Goal: Task Accomplishment & Management: Use online tool/utility

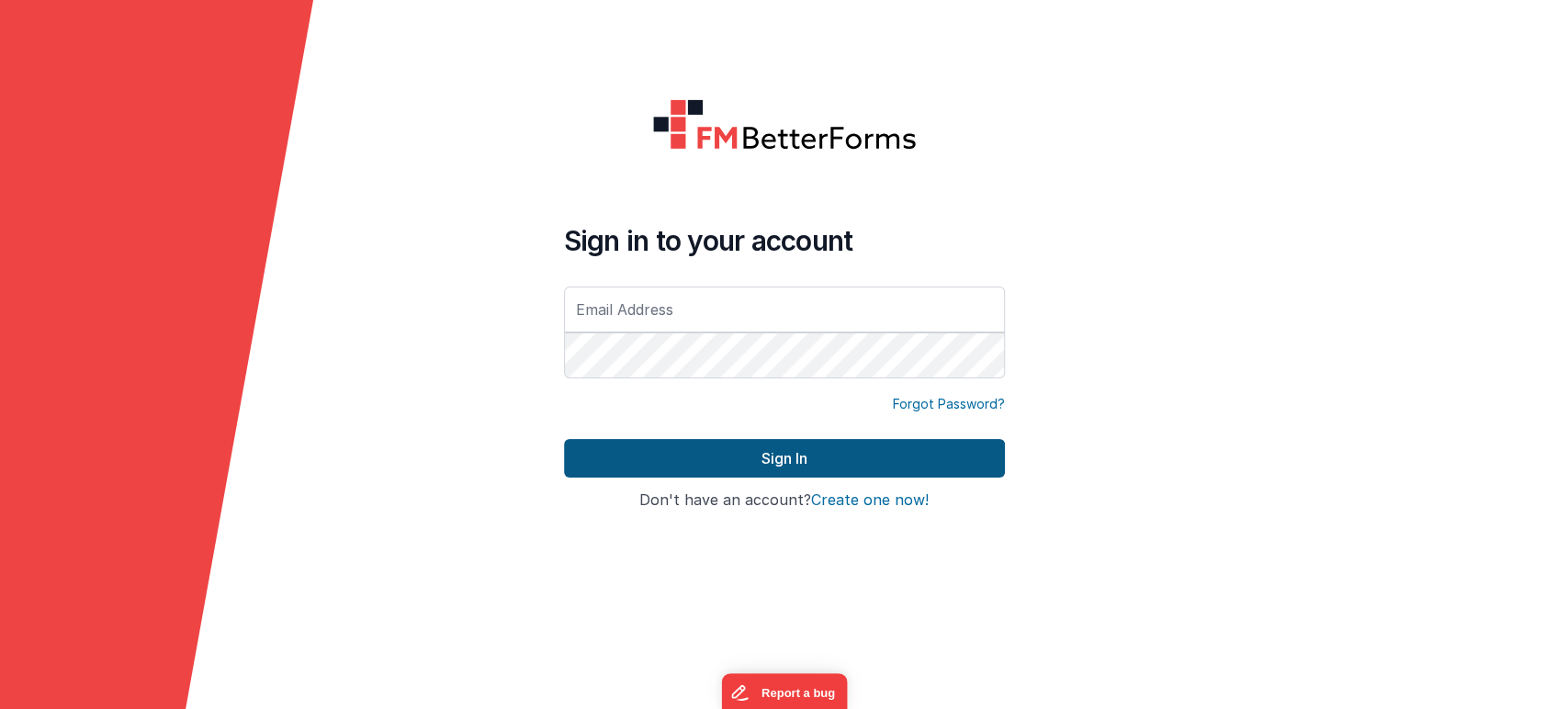
type input "[PERSON_NAME][EMAIL_ADDRESS][DOMAIN_NAME]"
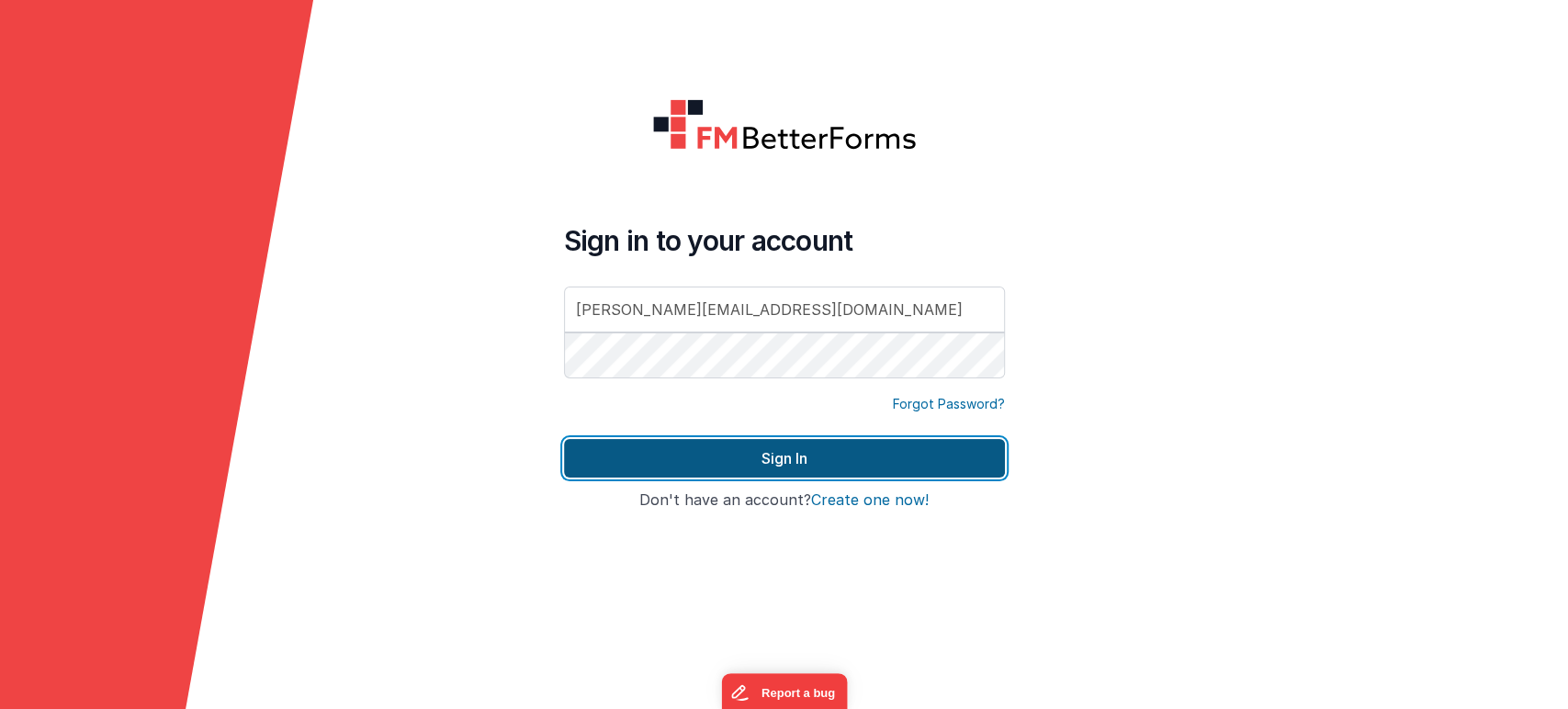
click at [716, 461] on button "Sign In" at bounding box center [784, 458] width 441 height 38
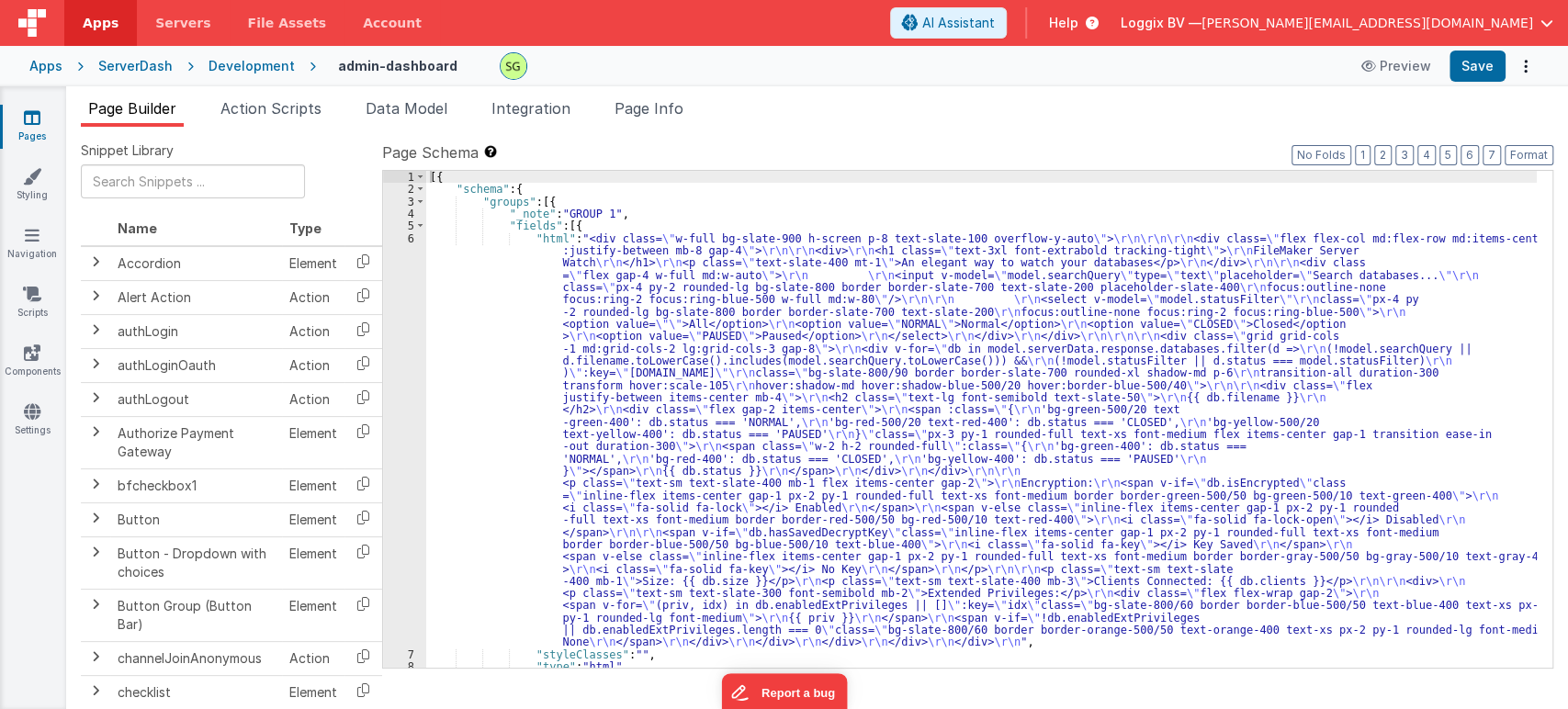
click at [446, 243] on div "[{ "schema" : { "groups" : [{ "_note" : "GROUP 1" , "fields" : [{ "html" : "<di…" at bounding box center [981, 431] width 1110 height 523
click at [451, 175] on div "[{ "schema" : { "groups" : [{ "_note" : "GROUP 1" , "fields" : [{ "html" : "<di…" at bounding box center [981, 431] width 1110 height 523
click at [14, 130] on link "Pages" at bounding box center [32, 126] width 66 height 36
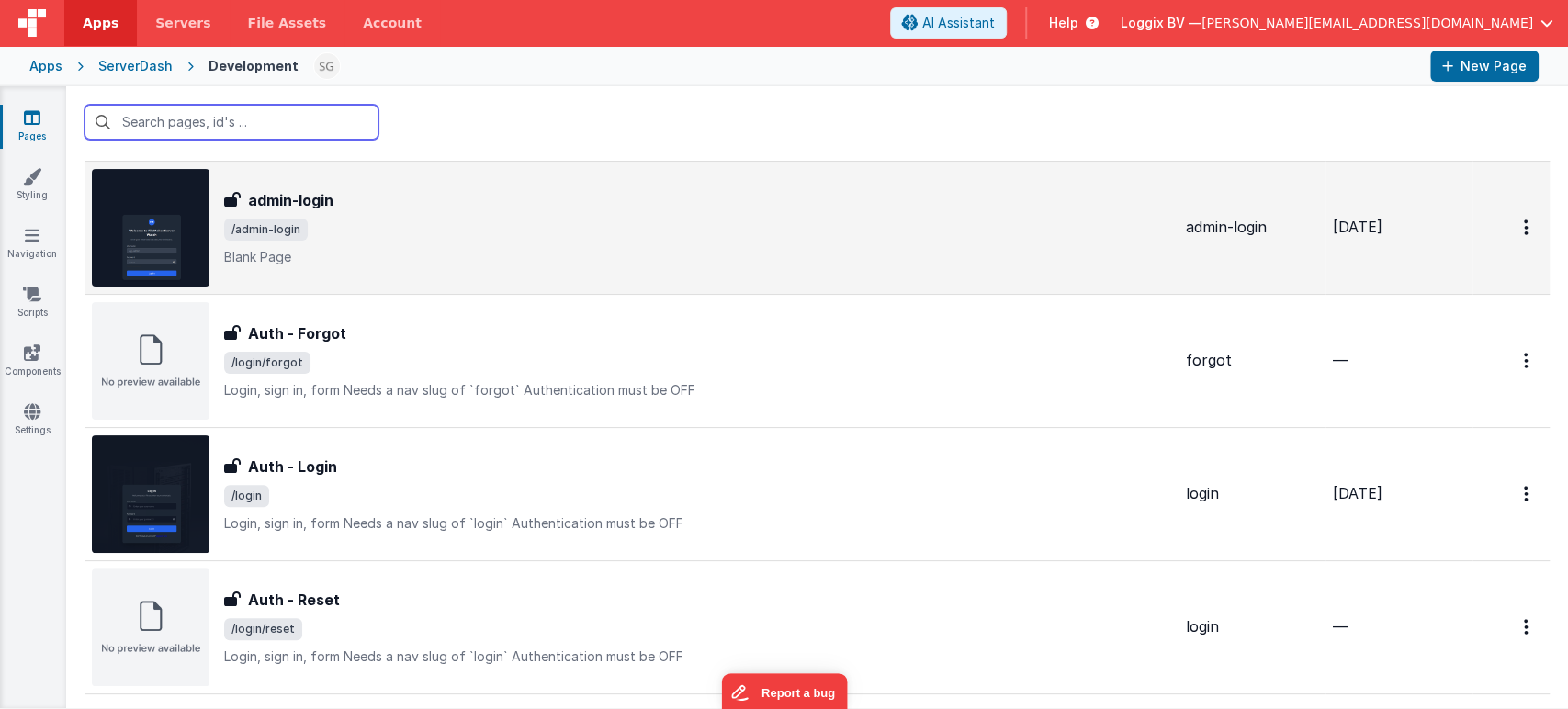
scroll to position [301, 0]
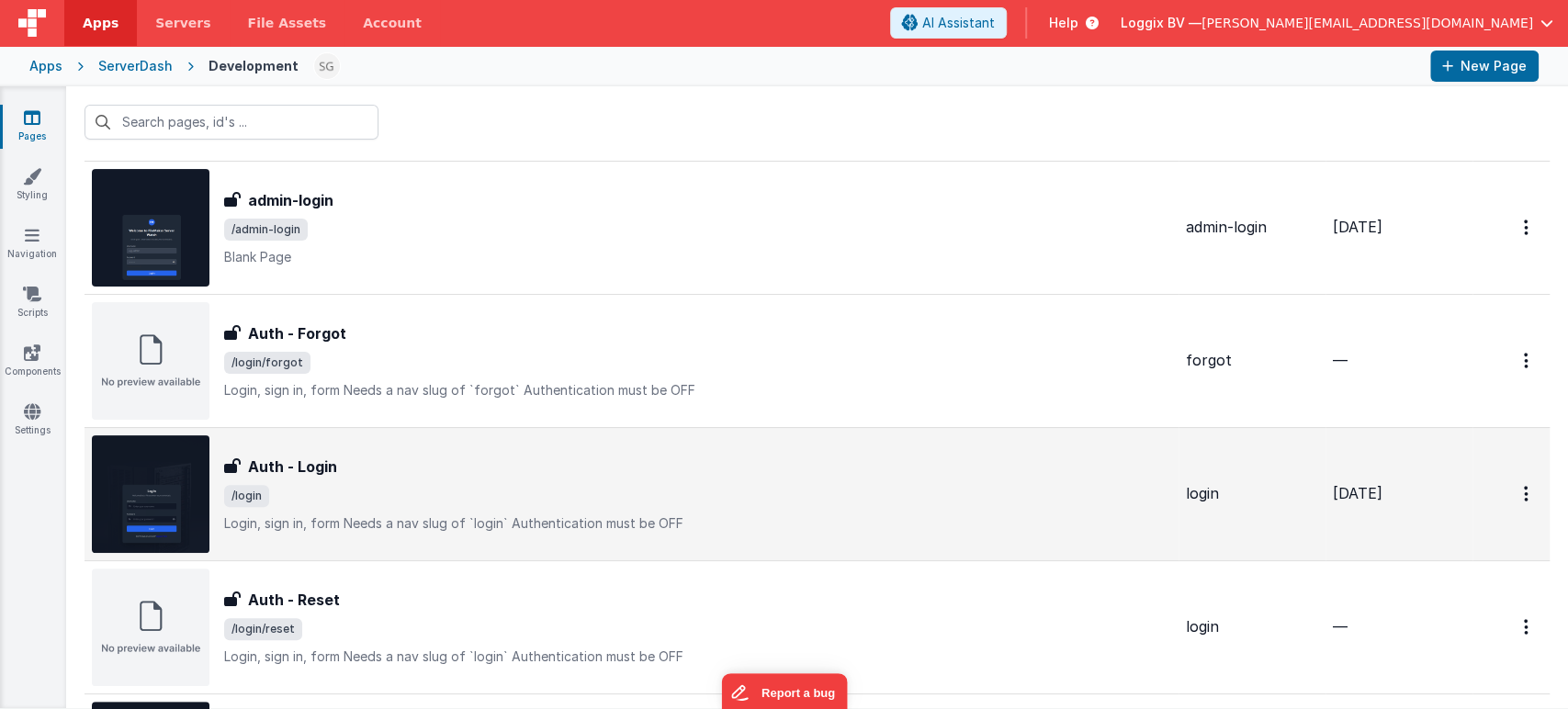
click at [397, 476] on div "Auth - Login" at bounding box center [697, 466] width 947 height 22
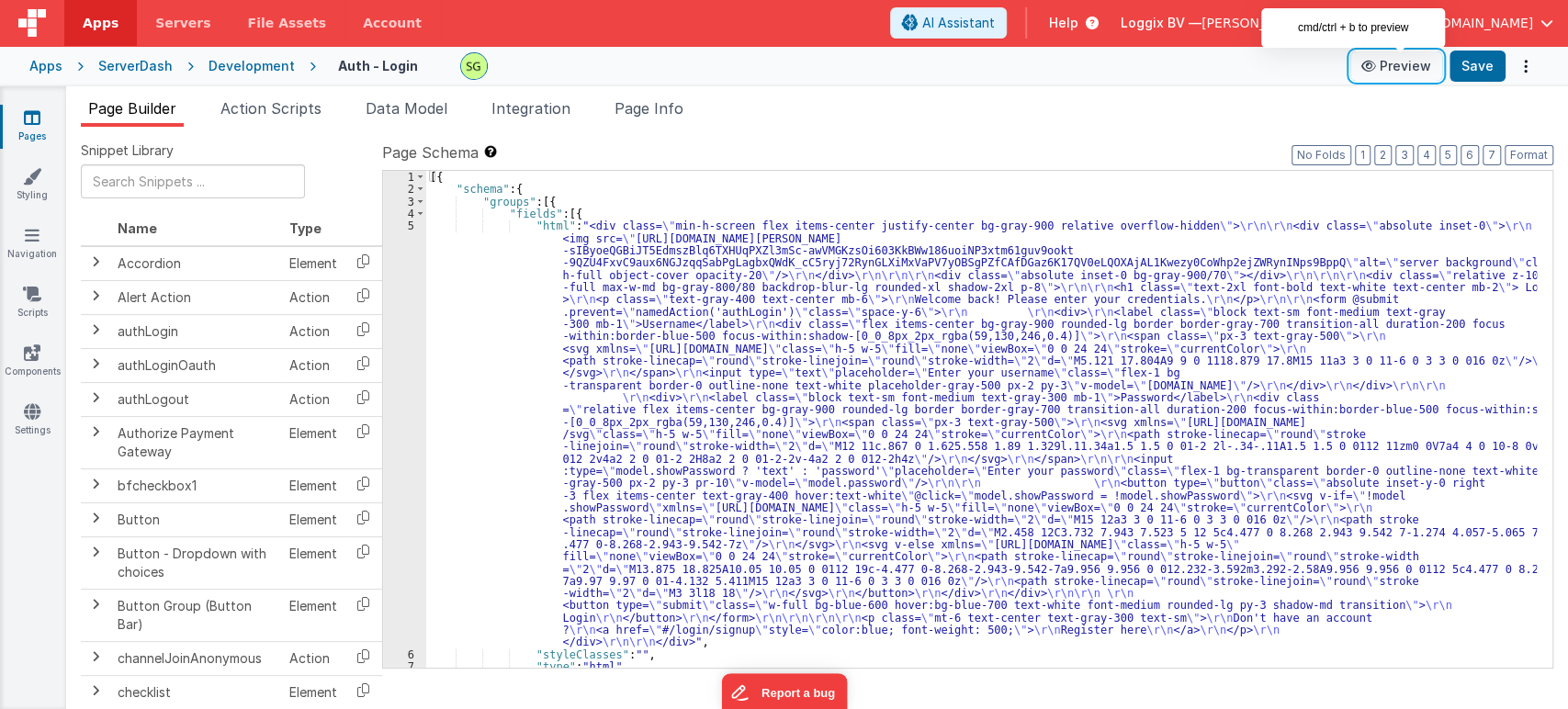
click at [1379, 66] on icon at bounding box center [1370, 66] width 19 height 13
click at [1073, 116] on ul "Page Builder Action Scripts Data Model Integration Page Info" at bounding box center [817, 112] width 1501 height 30
click at [14, 118] on link "Pages" at bounding box center [32, 126] width 66 height 36
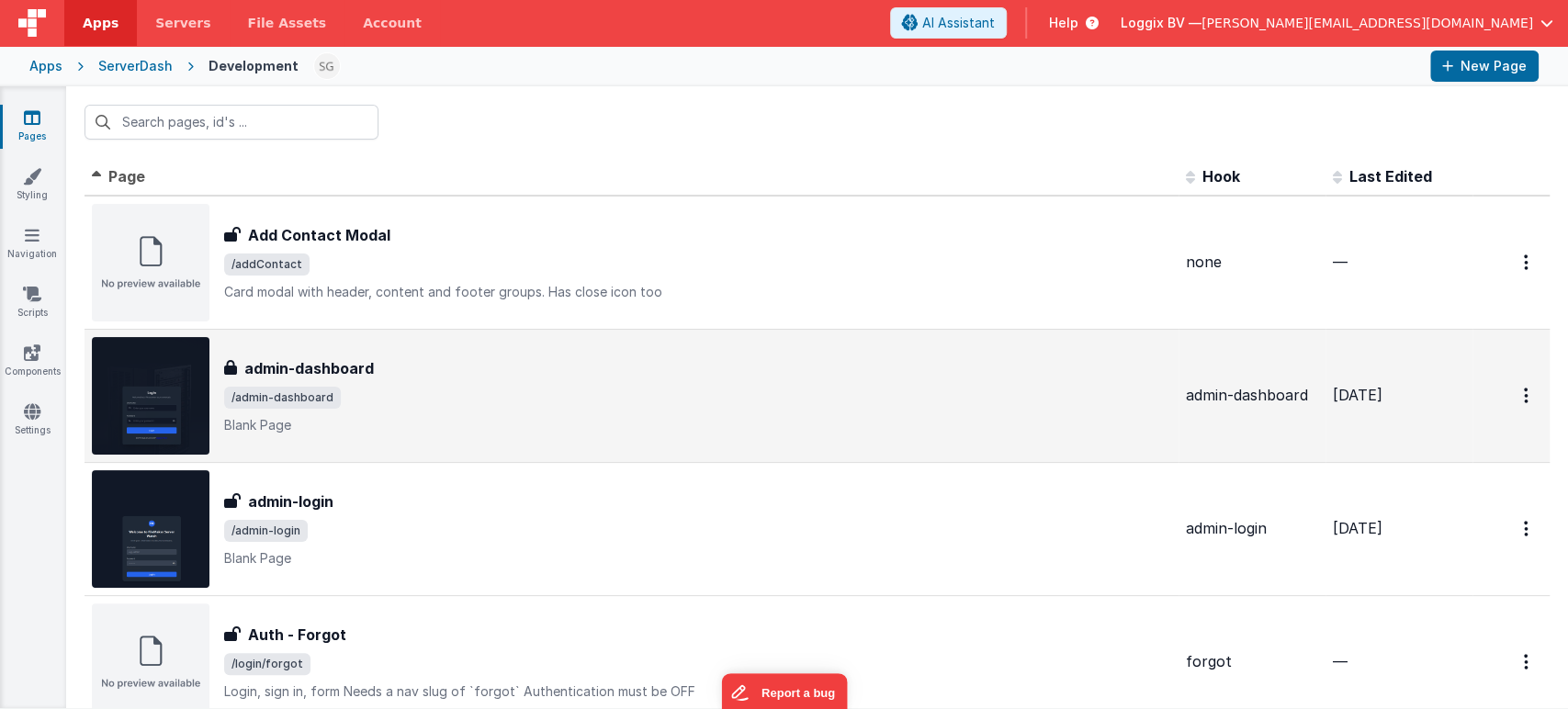
click at [492, 372] on div "admin-dashboard" at bounding box center [697, 368] width 947 height 22
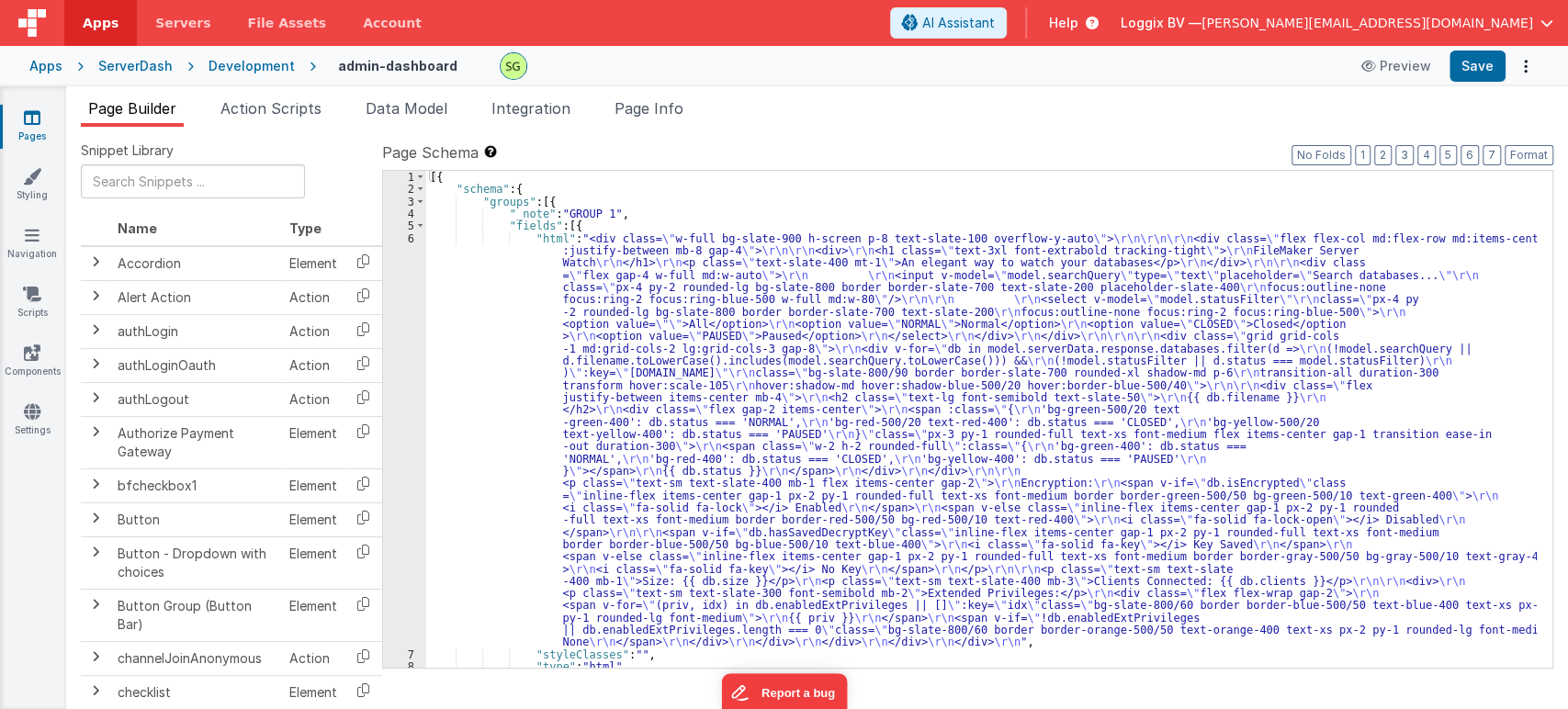
click at [662, 115] on span "Page Info" at bounding box center [649, 108] width 69 height 19
